Goal: Task Accomplishment & Management: Use online tool/utility

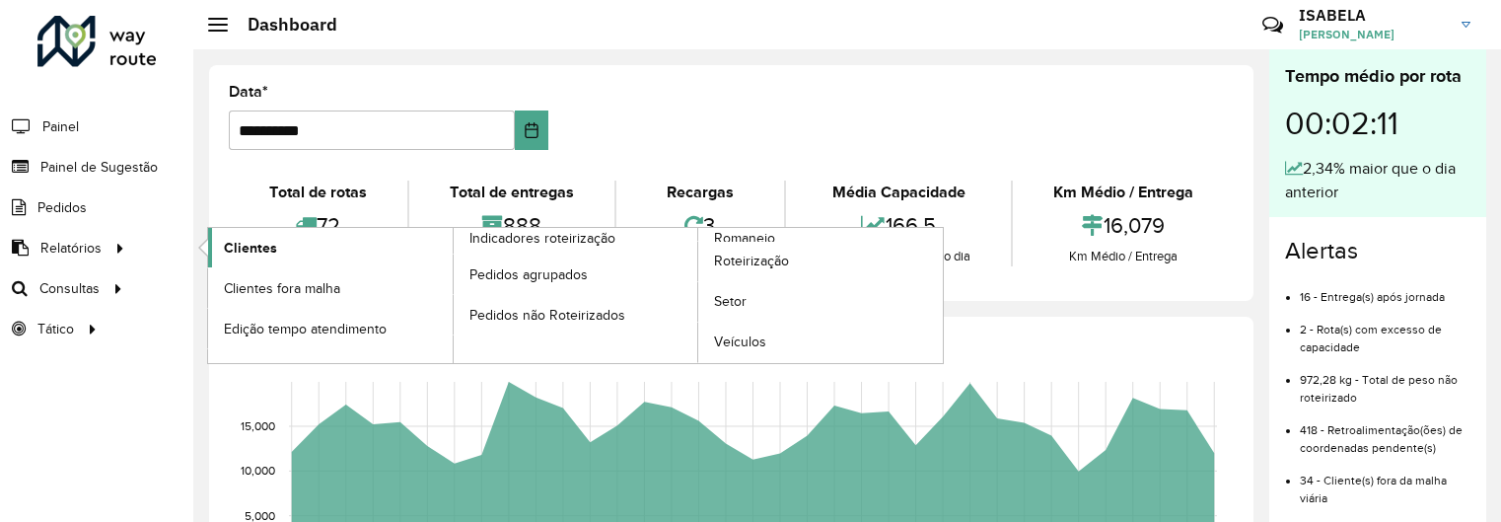
click at [222, 247] on link "Clientes" at bounding box center [330, 247] width 245 height 39
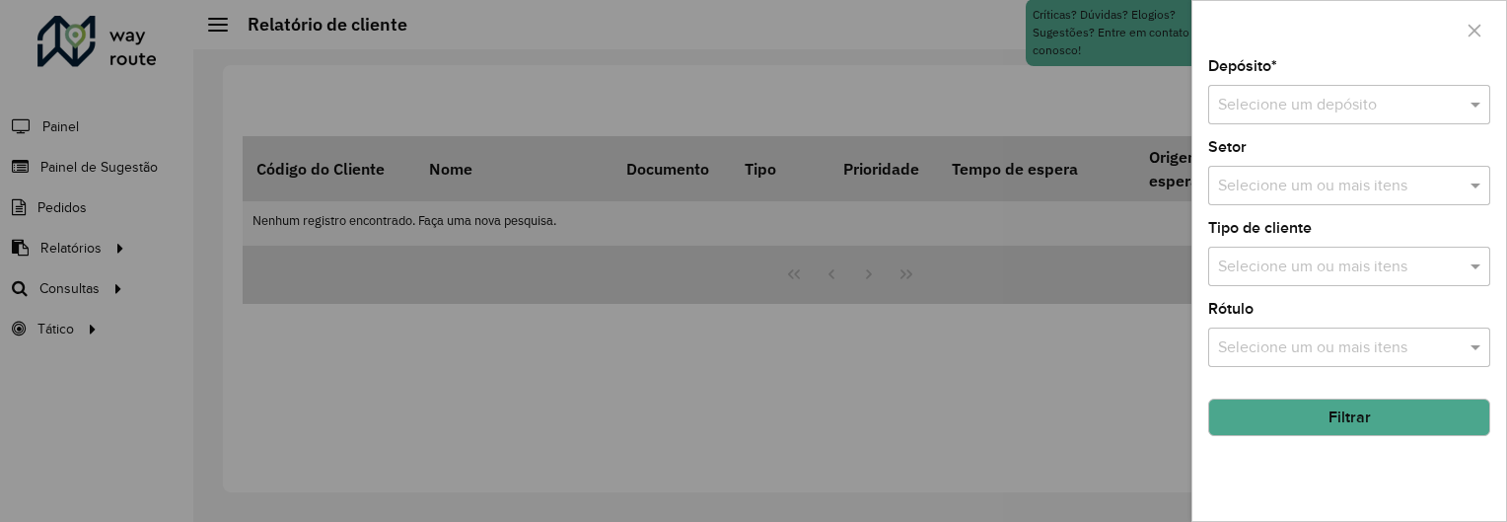
click at [1380, 96] on input "text" at bounding box center [1329, 106] width 223 height 24
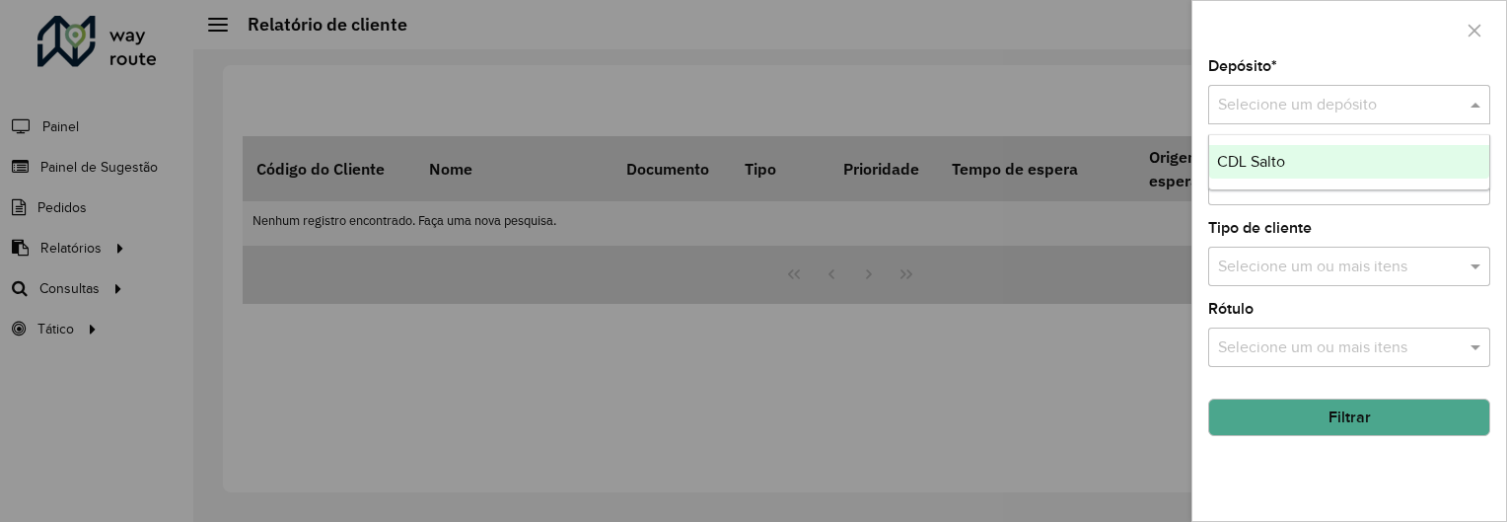
click at [1337, 159] on div "CDL Salto" at bounding box center [1349, 162] width 280 height 34
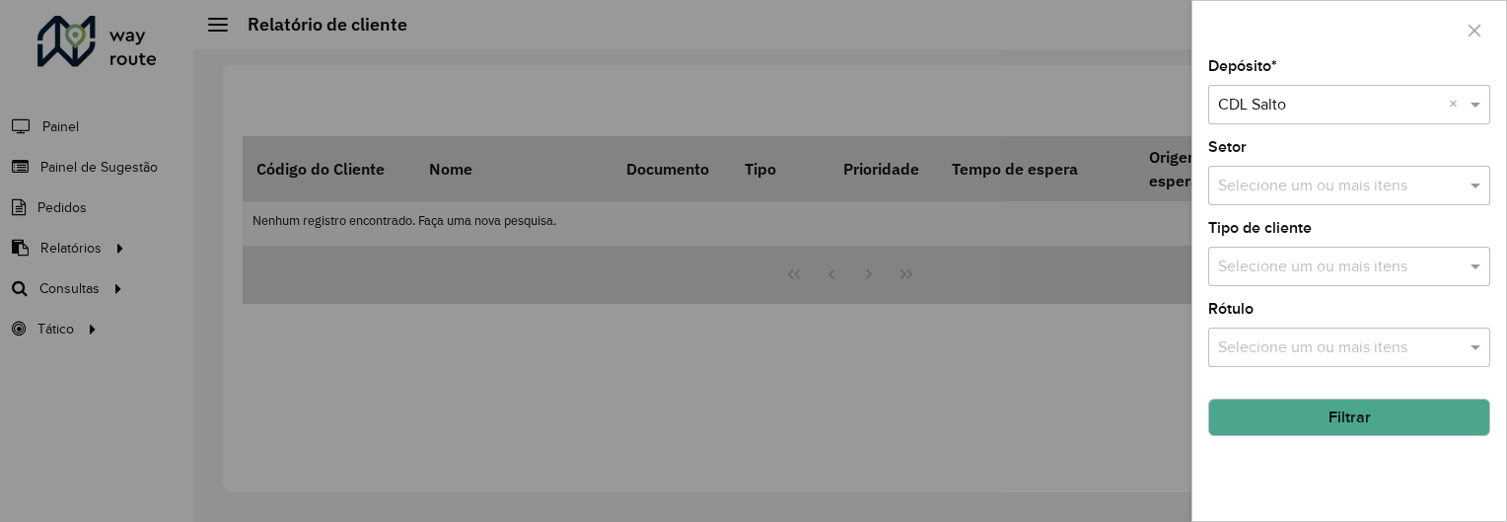
click at [1349, 407] on button "Filtrar" at bounding box center [1349, 416] width 282 height 37
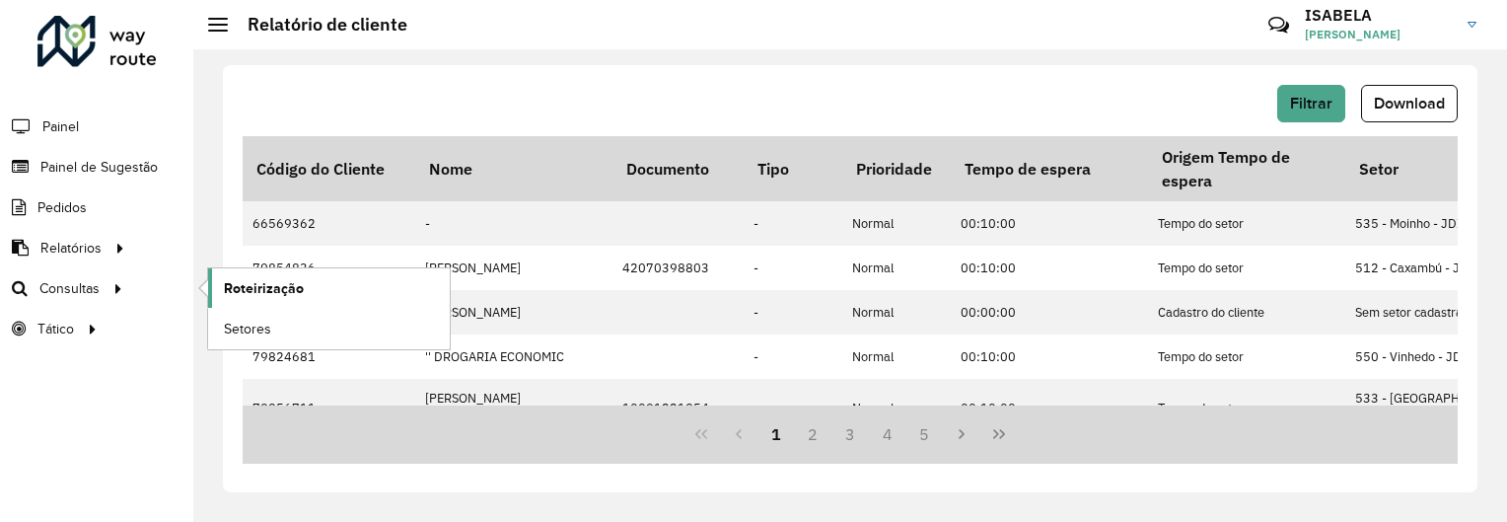
click at [225, 285] on span "Roteirização" at bounding box center [264, 288] width 80 height 21
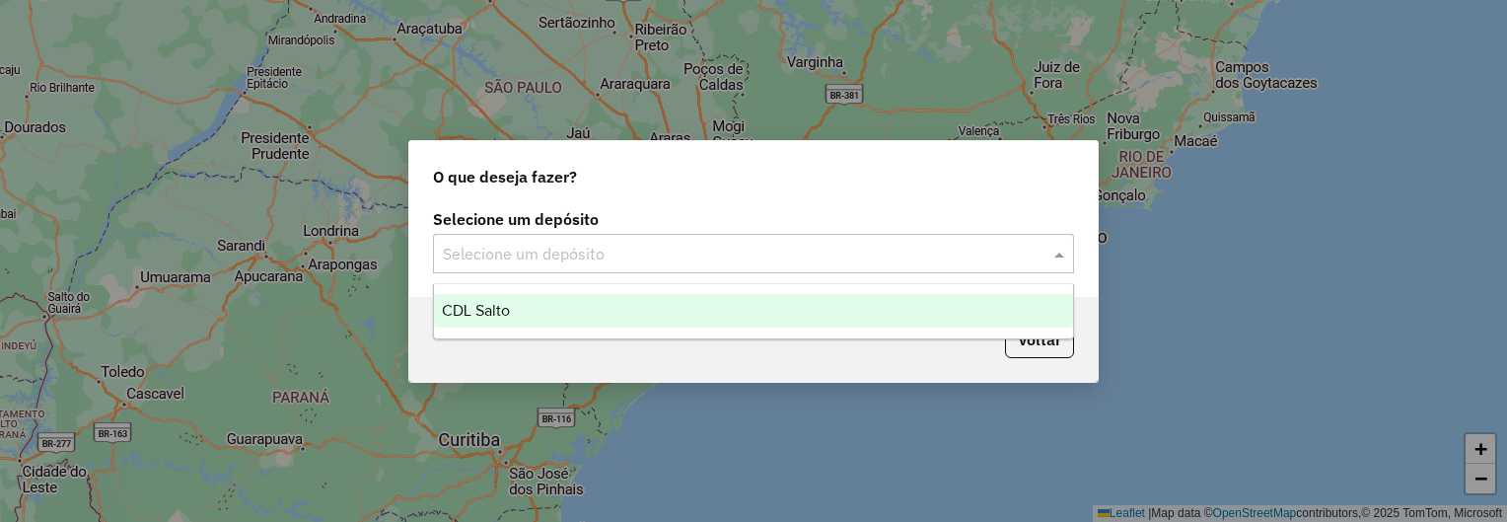
click at [487, 239] on div "Selecione um depósito" at bounding box center [753, 253] width 641 height 39
click at [494, 303] on span "CDL Salto" at bounding box center [476, 310] width 68 height 17
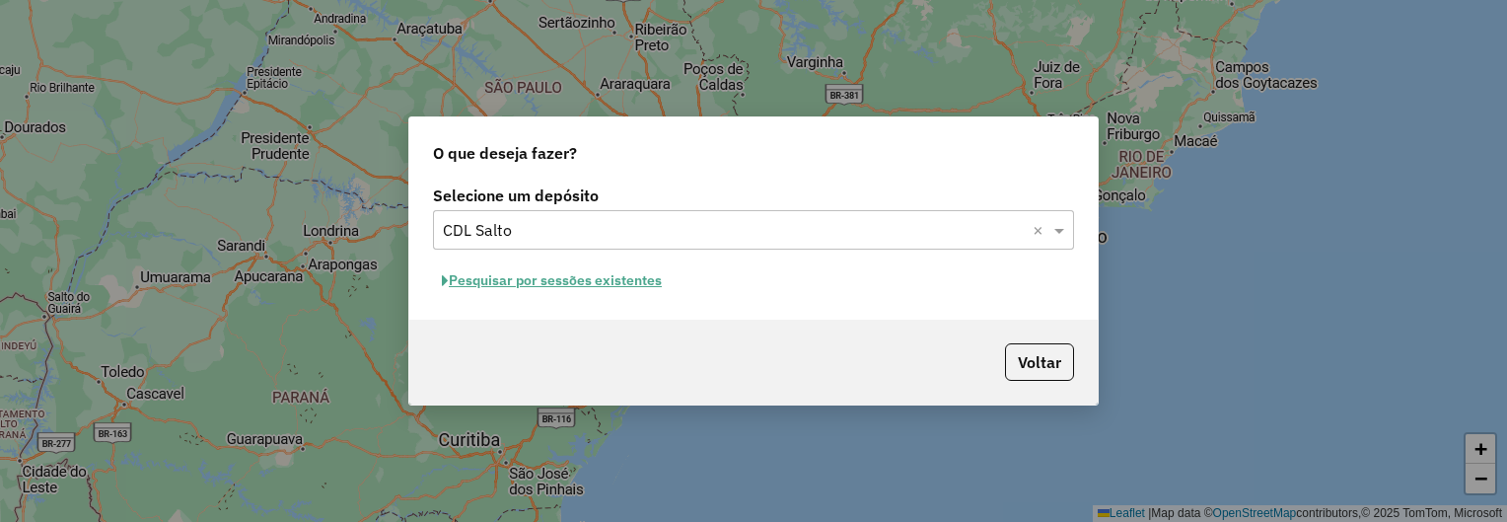
click at [617, 278] on button "Pesquisar por sessões existentes" at bounding box center [552, 280] width 238 height 31
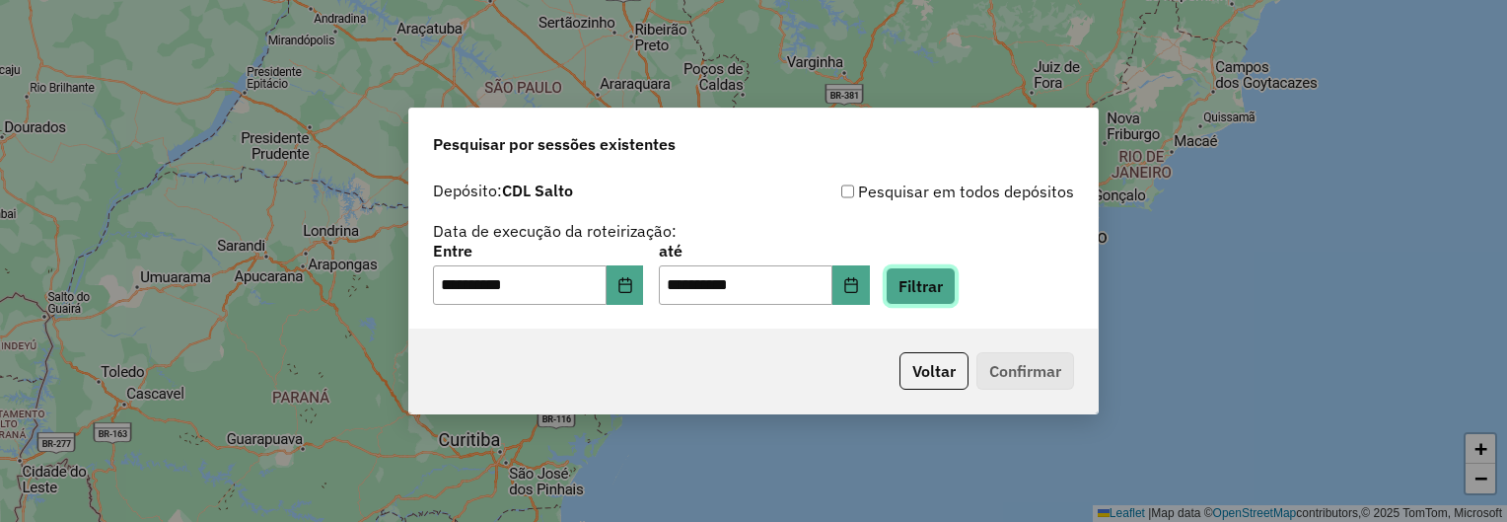
click at [933, 289] on button "Filtrar" at bounding box center [921, 285] width 70 height 37
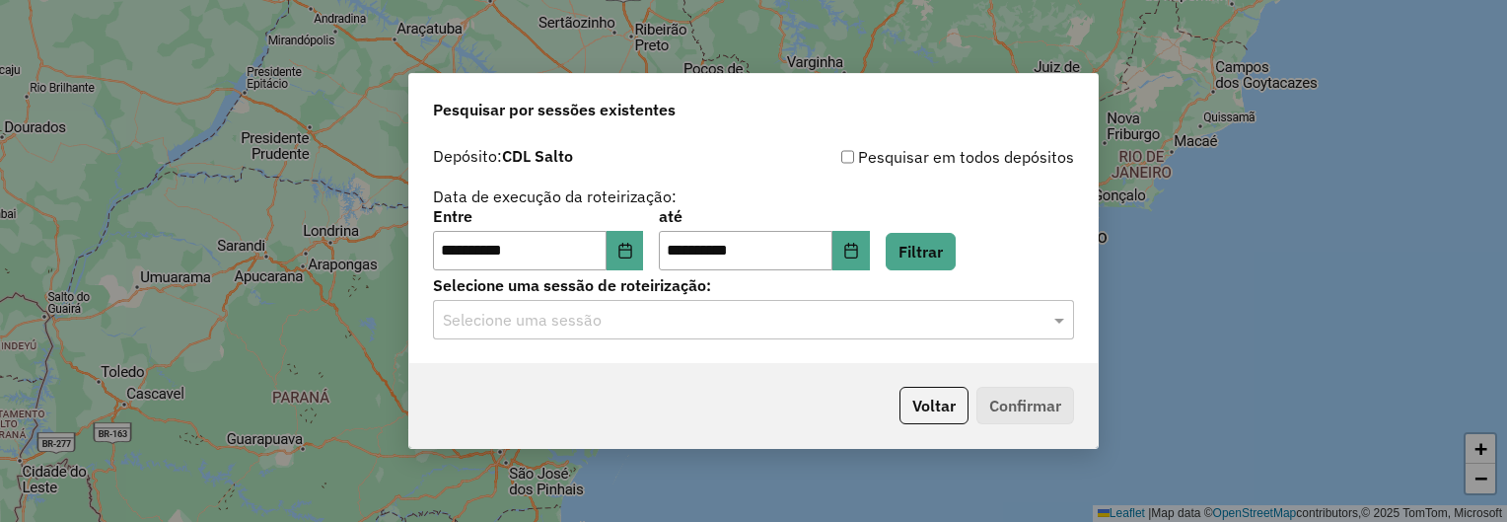
click at [732, 317] on input "text" at bounding box center [734, 321] width 582 height 24
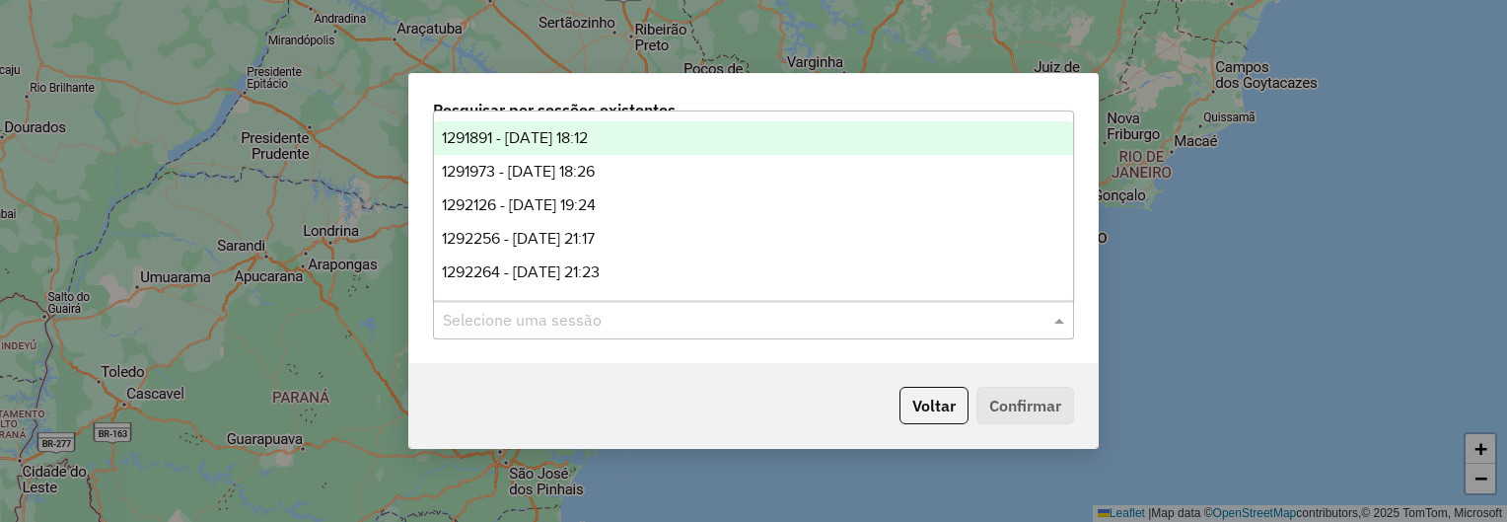
click at [671, 140] on div "1291891 - 10/10/2025 18:12" at bounding box center [753, 138] width 639 height 34
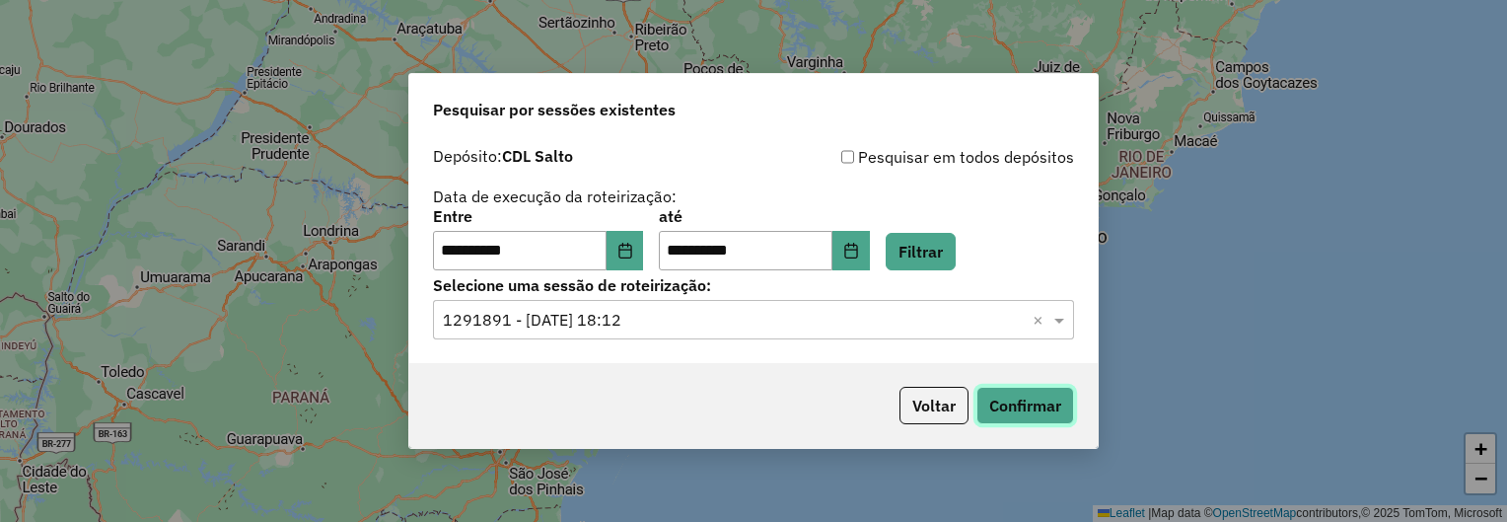
click at [1002, 397] on button "Confirmar" at bounding box center [1025, 405] width 98 height 37
click at [712, 319] on input "text" at bounding box center [734, 321] width 582 height 24
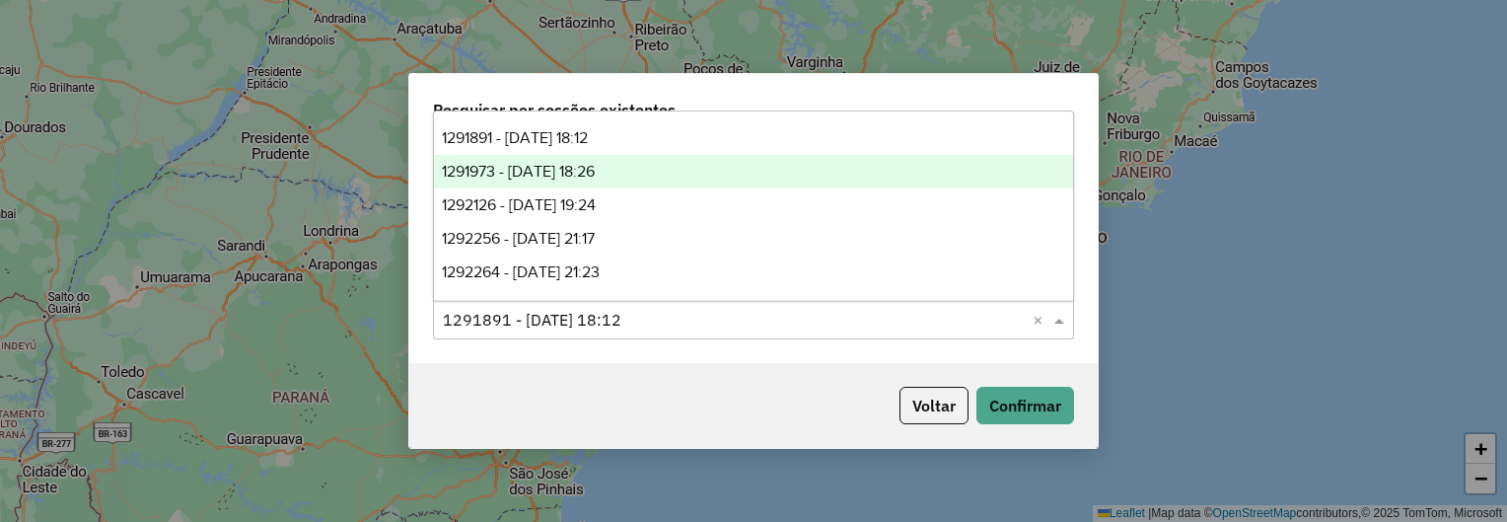
click at [652, 179] on div "1291973 - 10/10/2025 18:26" at bounding box center [753, 172] width 639 height 34
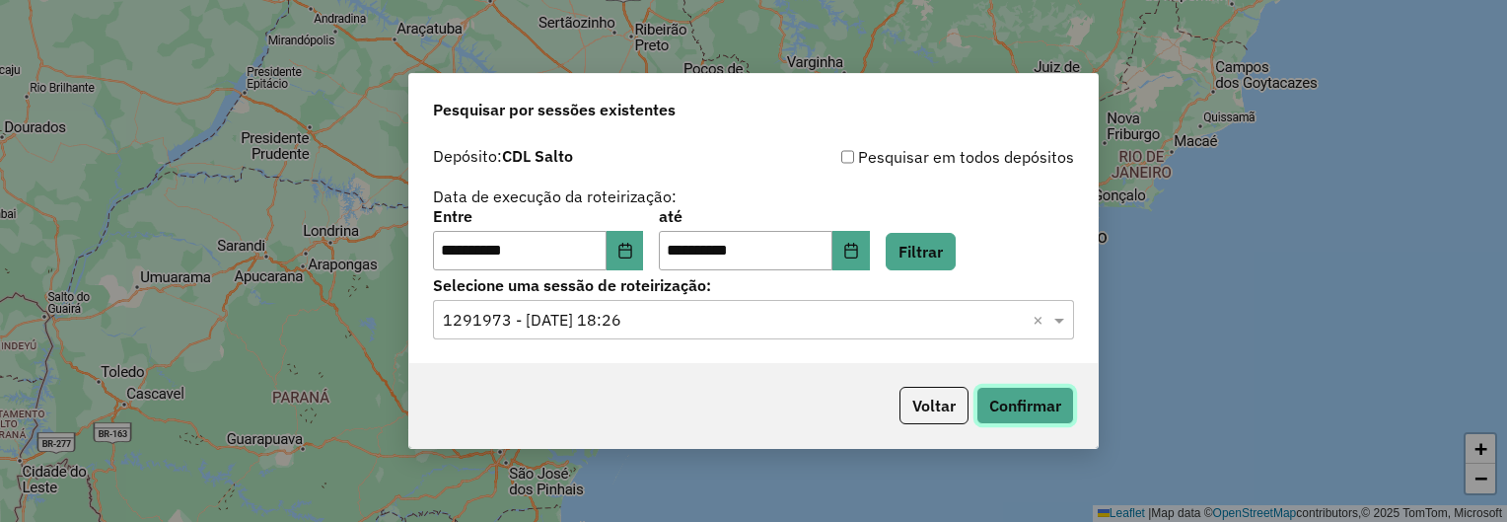
click at [990, 388] on button "Confirmar" at bounding box center [1025, 405] width 98 height 37
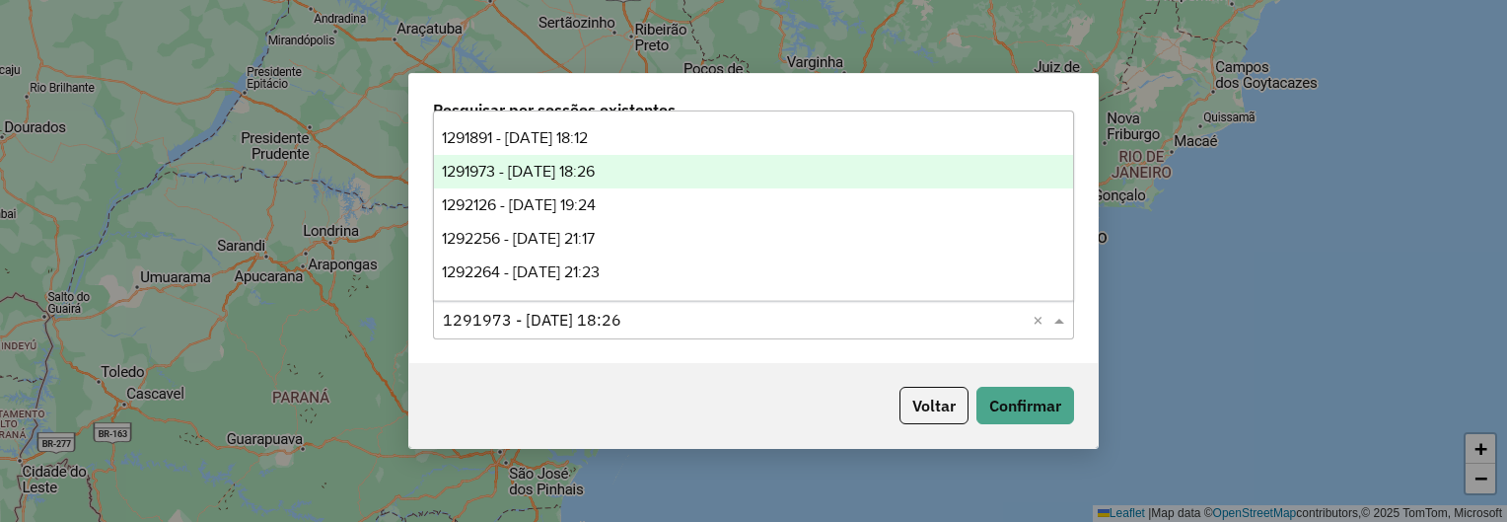
click at [656, 312] on input "text" at bounding box center [734, 321] width 582 height 24
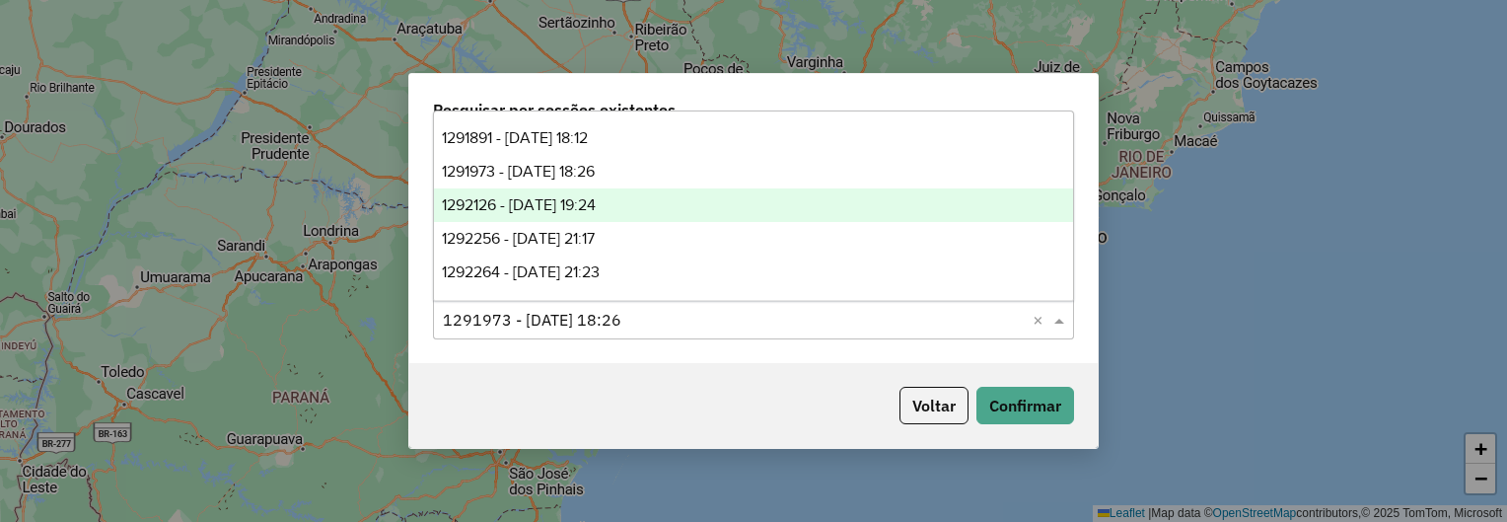
click at [651, 214] on div "1292126 - 10/10/2025 19:24" at bounding box center [753, 205] width 639 height 34
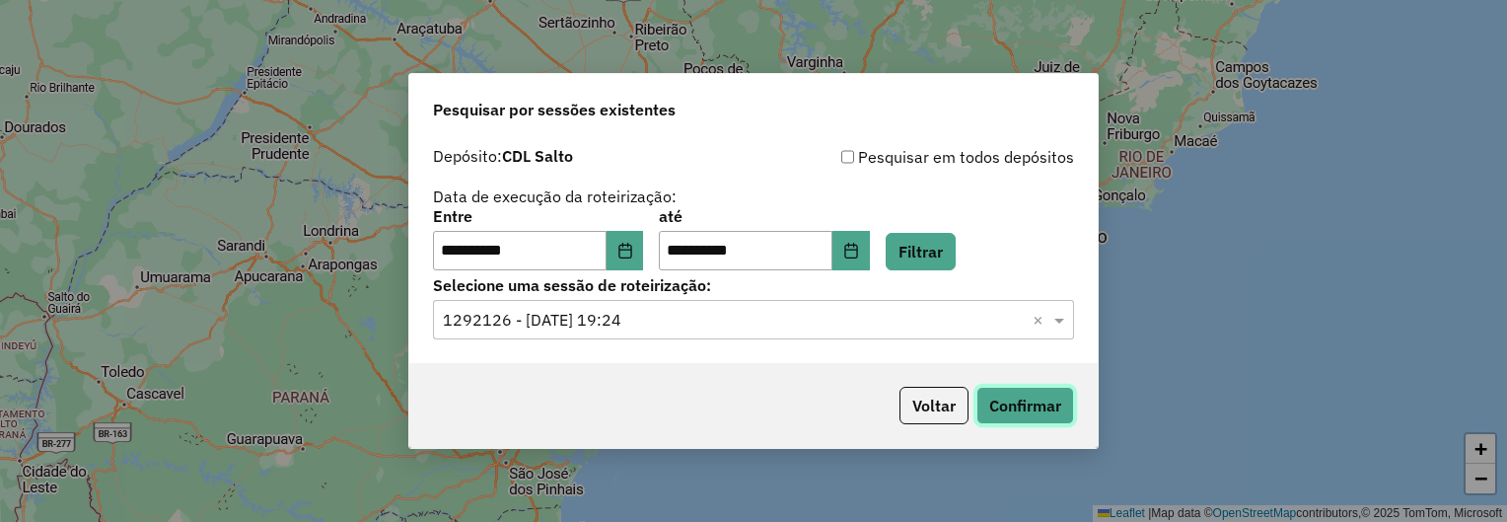
click at [998, 399] on button "Confirmar" at bounding box center [1025, 405] width 98 height 37
click at [679, 328] on input "text" at bounding box center [734, 321] width 582 height 24
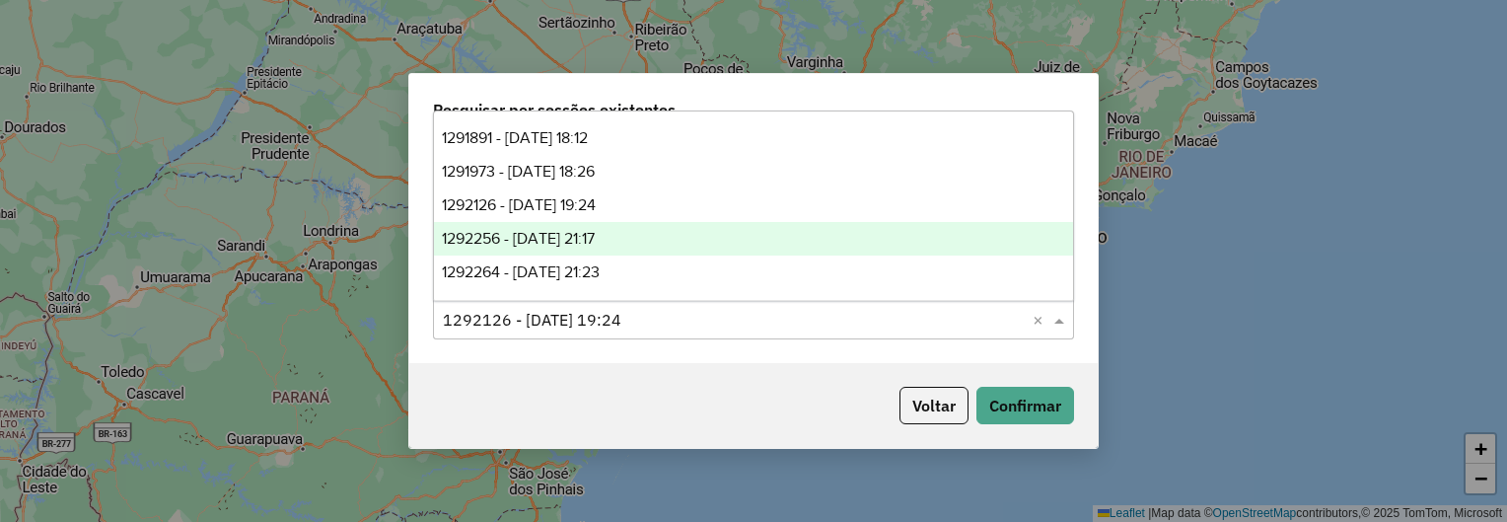
click at [673, 245] on div "1292256 - 10/10/2025 21:17" at bounding box center [753, 239] width 639 height 34
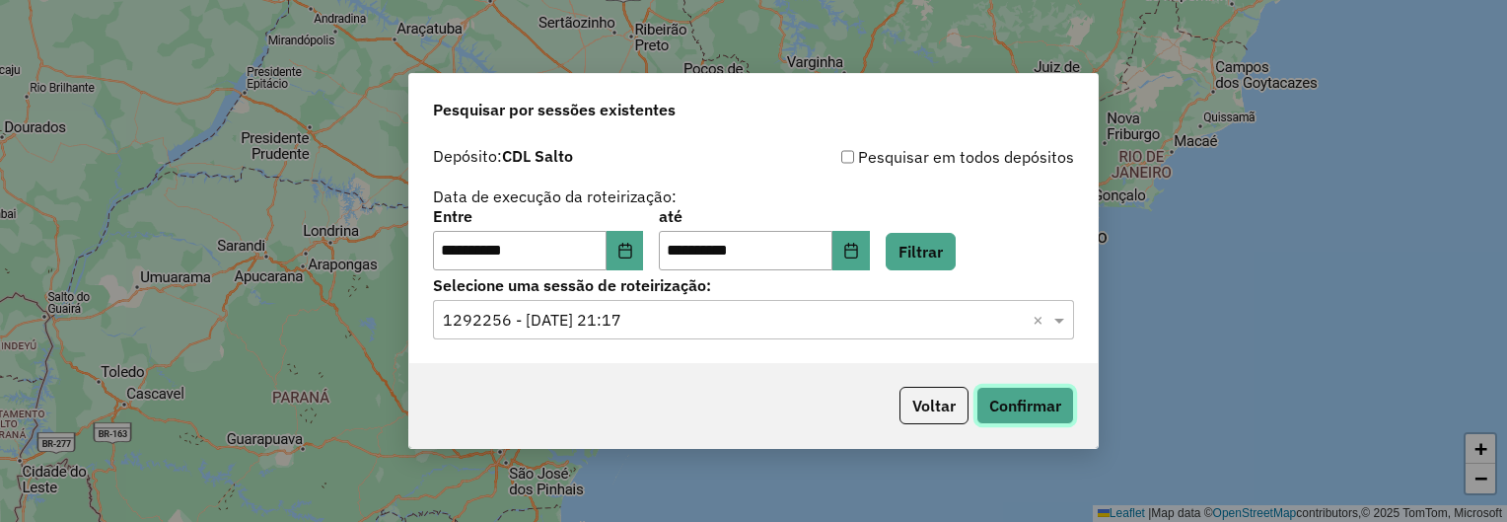
click at [979, 397] on button "Confirmar" at bounding box center [1025, 405] width 98 height 37
click at [671, 323] on input "text" at bounding box center [734, 321] width 582 height 24
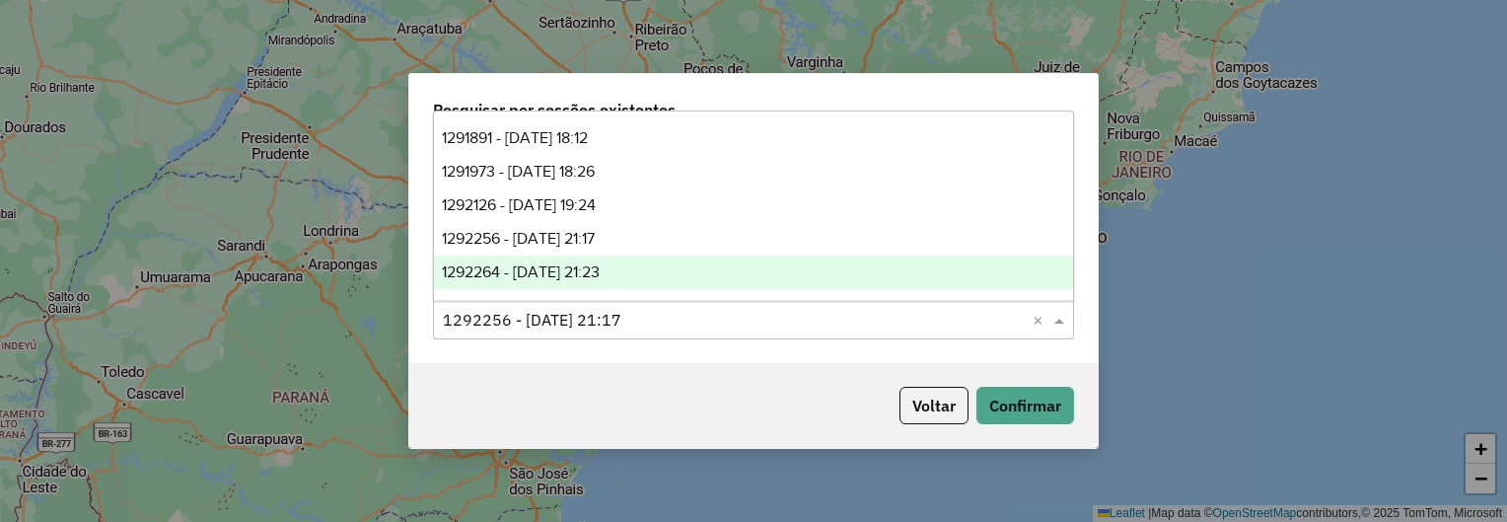
click at [663, 276] on div "1292264 - 10/10/2025 21:23" at bounding box center [753, 272] width 639 height 34
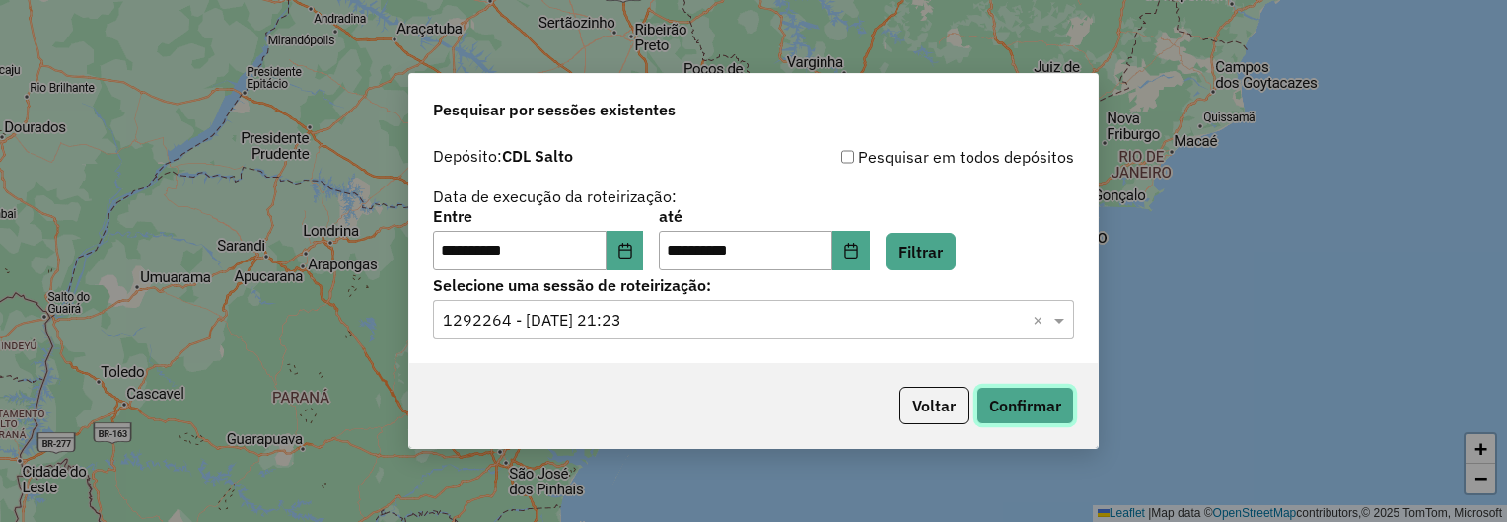
click at [1005, 390] on button "Confirmar" at bounding box center [1025, 405] width 98 height 37
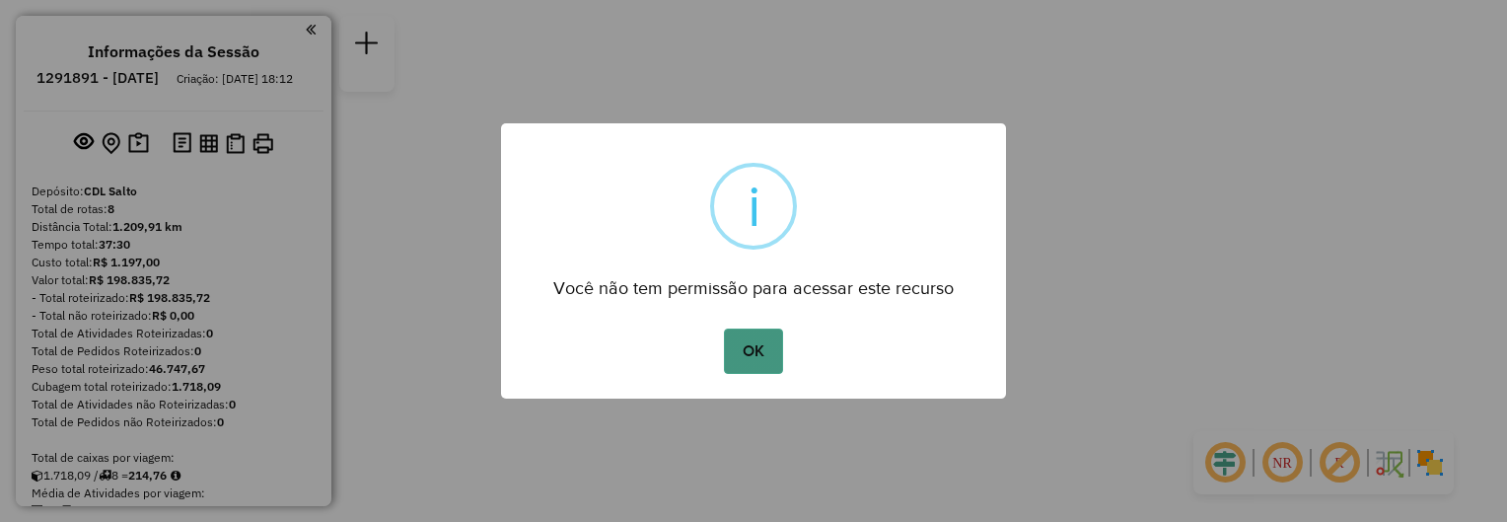
click at [753, 344] on button "OK" at bounding box center [753, 350] width 58 height 45
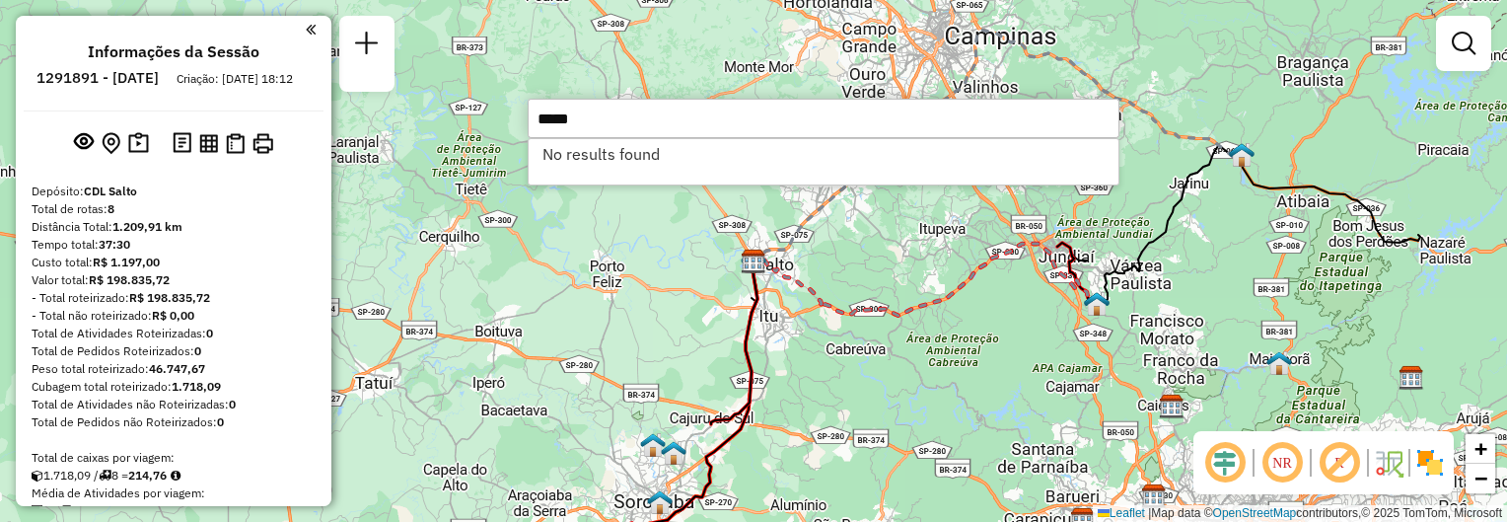
type input "*****"
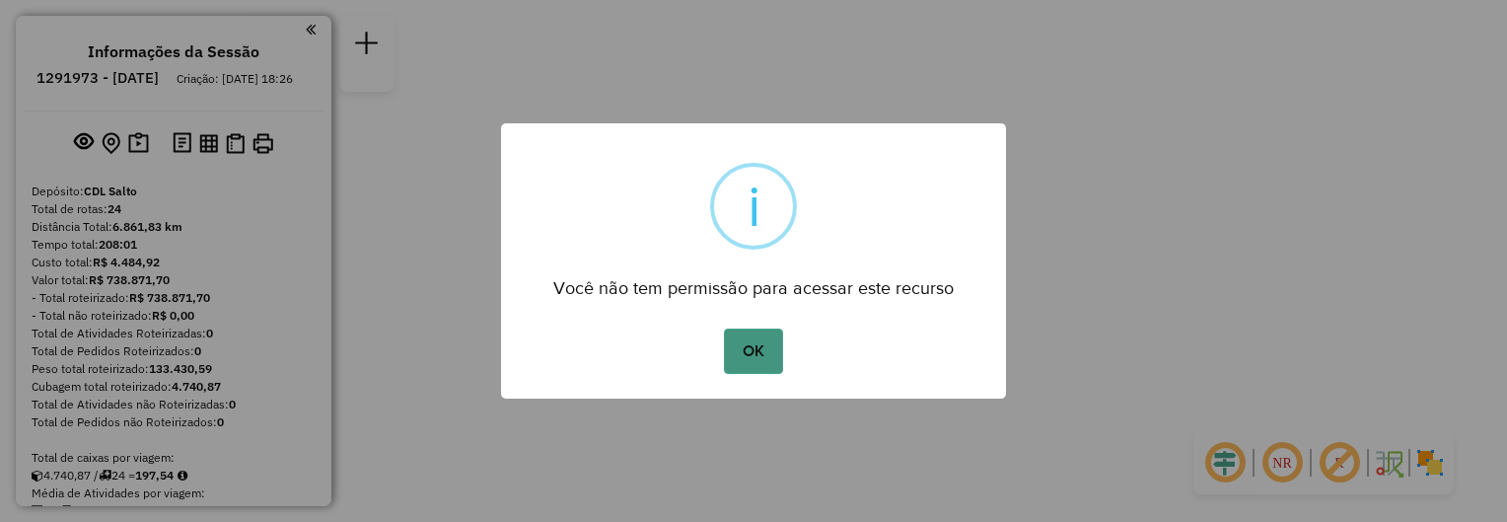
click at [769, 333] on button "OK" at bounding box center [753, 350] width 58 height 45
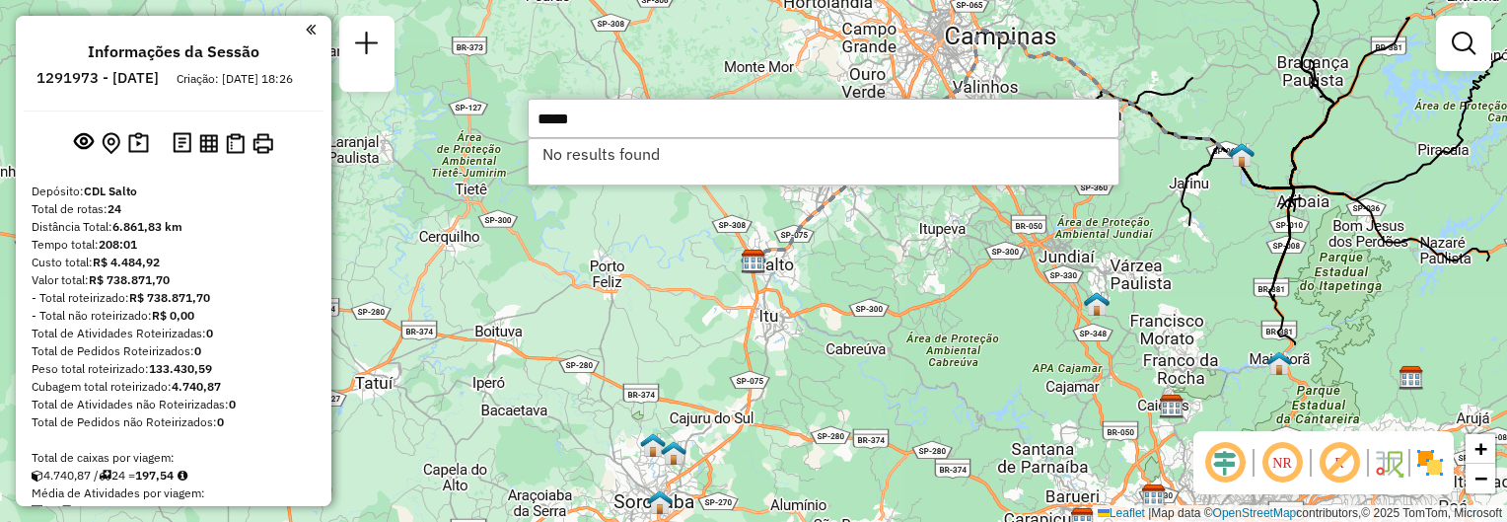
type input "*****"
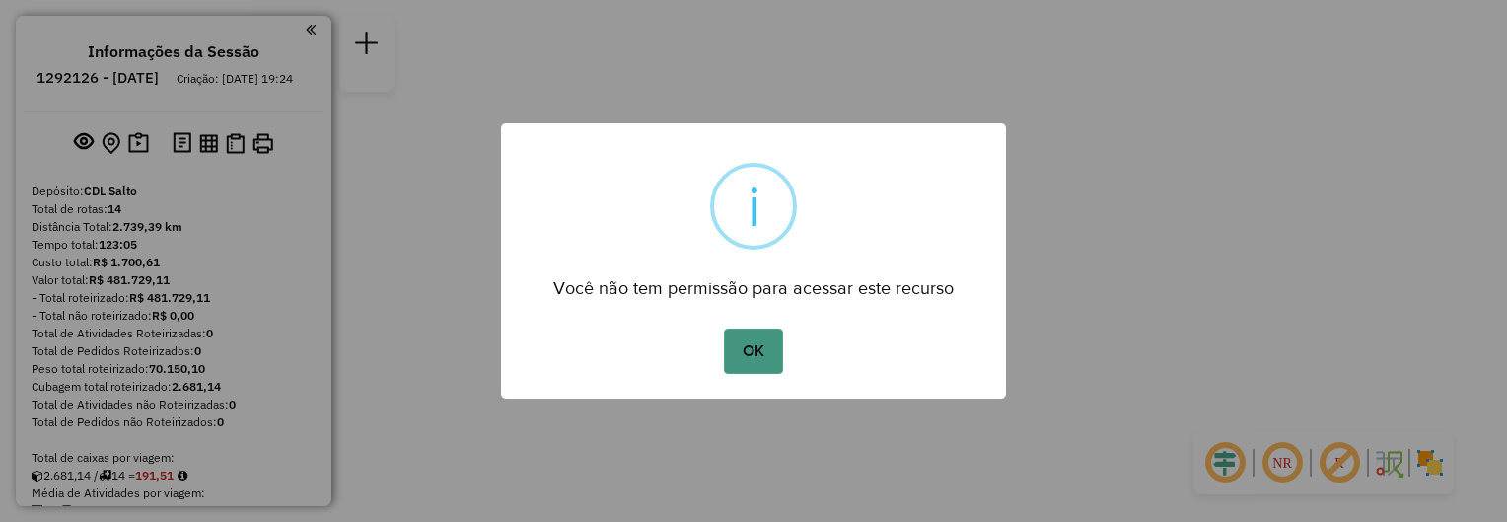
click at [761, 364] on button "OK" at bounding box center [753, 350] width 58 height 45
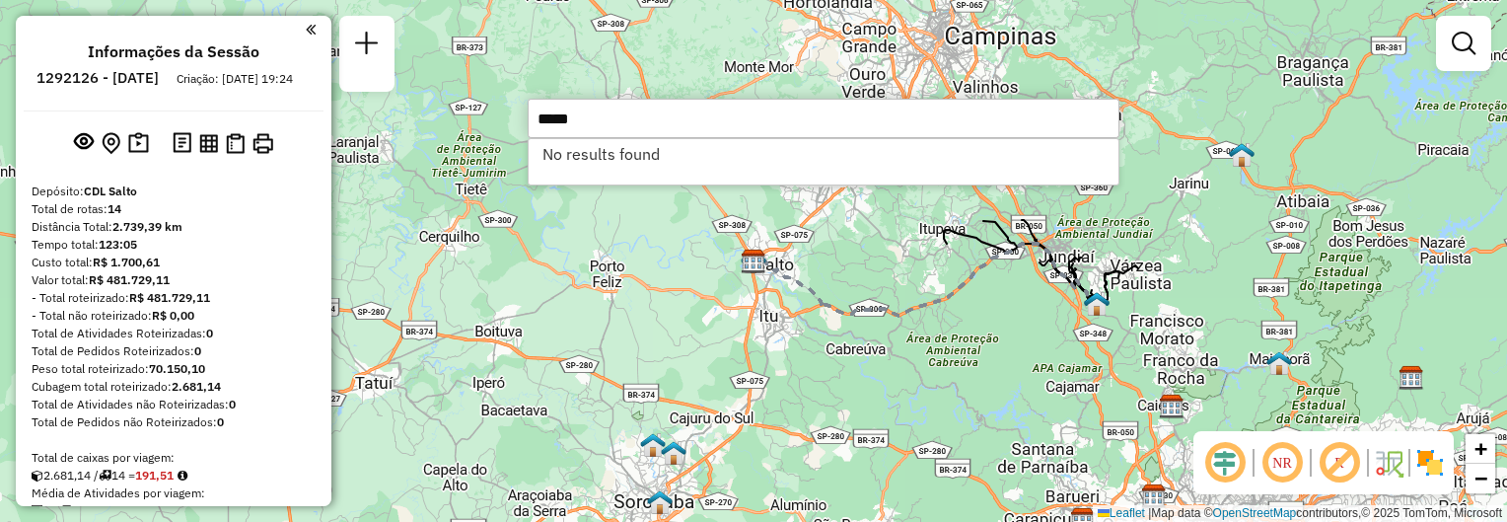
type input "*****"
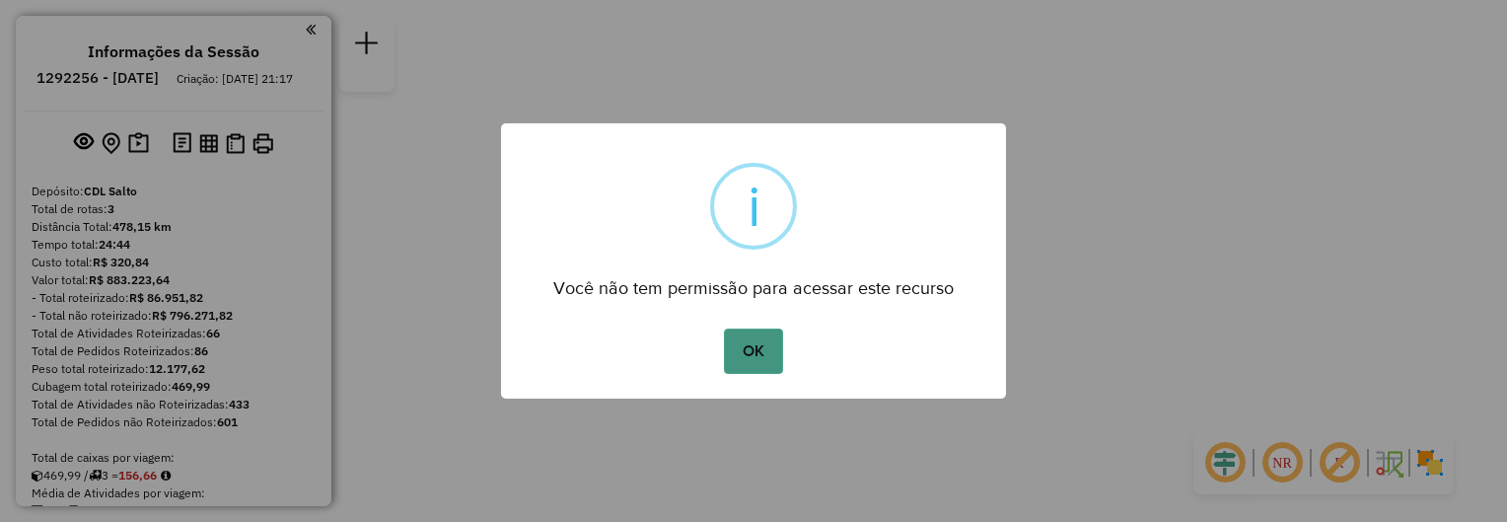
click at [767, 346] on button "OK" at bounding box center [753, 350] width 58 height 45
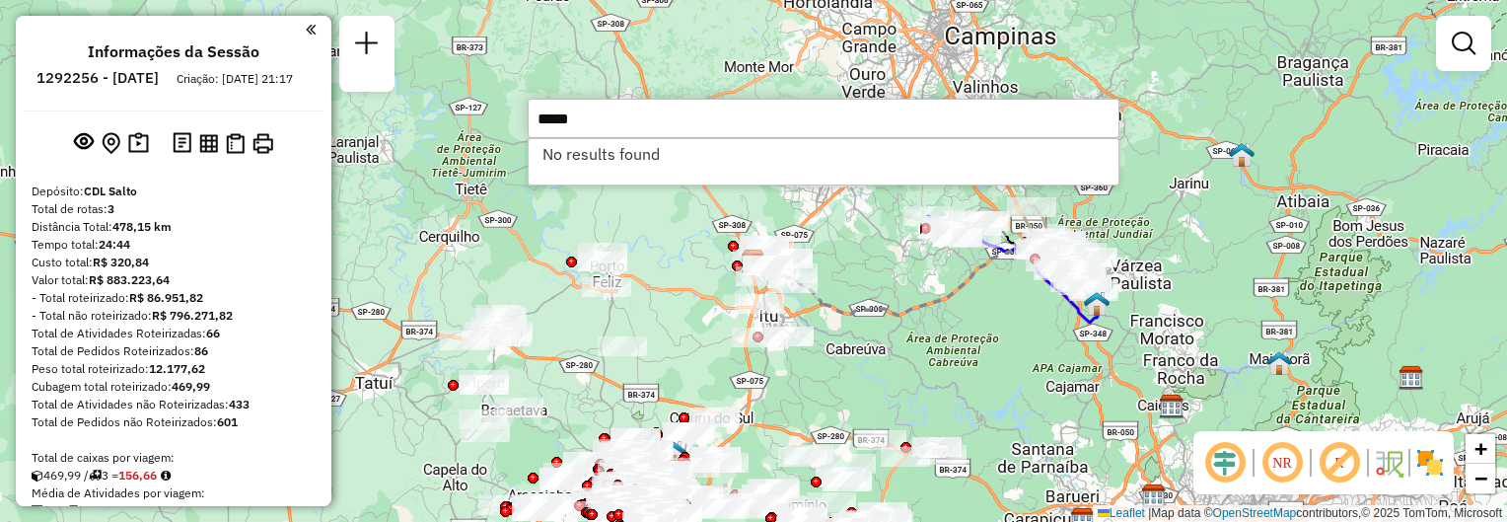
type input "*****"
